Goal: Check status: Check status

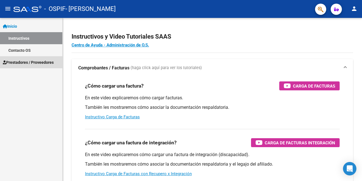
click at [21, 62] on span "Prestadores / Proveedores" at bounding box center [28, 62] width 51 height 6
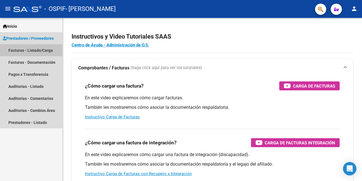
click at [32, 50] on link "Facturas - Listado/Carga" at bounding box center [31, 50] width 62 height 12
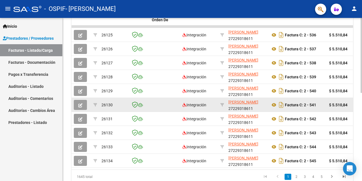
scroll to position [192, 0]
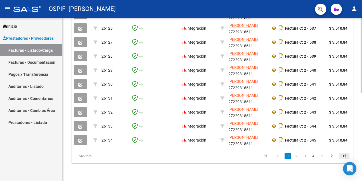
click at [343, 155] on icon "go to last page" at bounding box center [344, 156] width 7 height 7
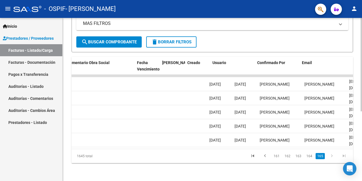
scroll to position [0, 898]
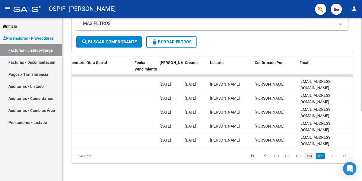
click at [311, 156] on link "164" at bounding box center [309, 156] width 9 height 6
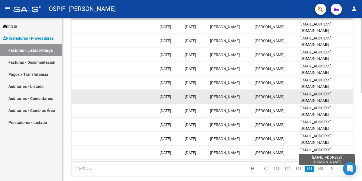
scroll to position [178, 0]
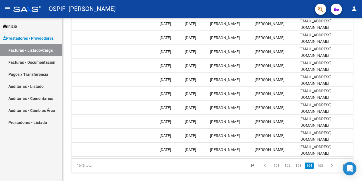
click at [298, 169] on link "163" at bounding box center [298, 166] width 9 height 6
click at [289, 169] on link "162" at bounding box center [287, 166] width 9 height 6
click at [289, 169] on link "161" at bounding box center [287, 166] width 9 height 6
